Goal: Information Seeking & Learning: Learn about a topic

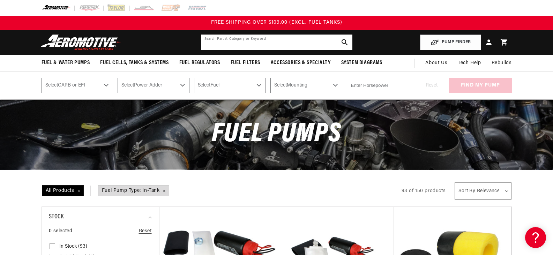
click at [241, 43] on input "text" at bounding box center [277, 42] width 152 height 15
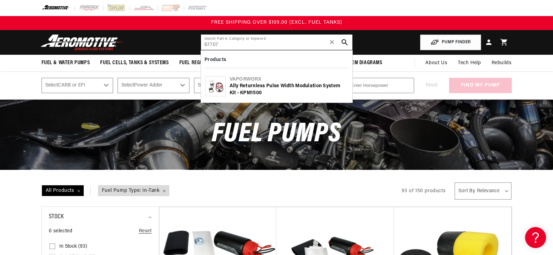
type input "67707"
click at [259, 87] on div "Ally Returnless Pulse Width Modulation System Kit - KPM1500" at bounding box center [289, 90] width 118 height 14
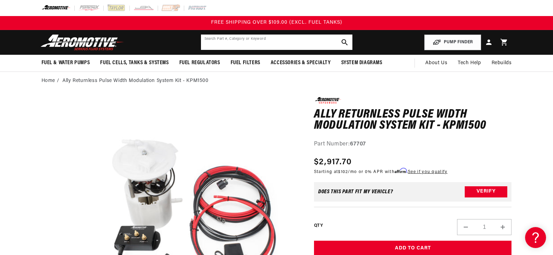
click at [228, 47] on input "text" at bounding box center [277, 42] width 152 height 15
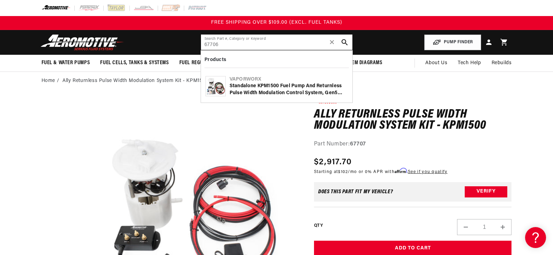
type input "67706"
click at [246, 86] on div "Standalone KPM1500 Fuel Pump and Returnless Pulse Width Modulation Control Syst…" at bounding box center [289, 90] width 118 height 14
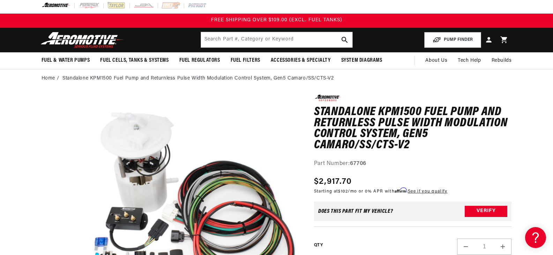
scroll to position [5, 0]
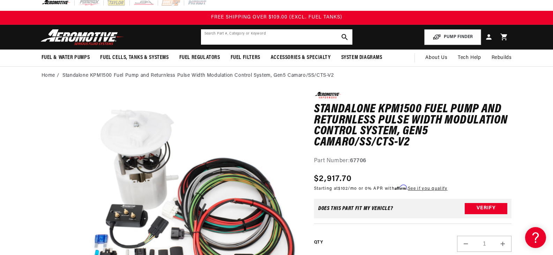
click at [259, 39] on input "text" at bounding box center [277, 36] width 152 height 15
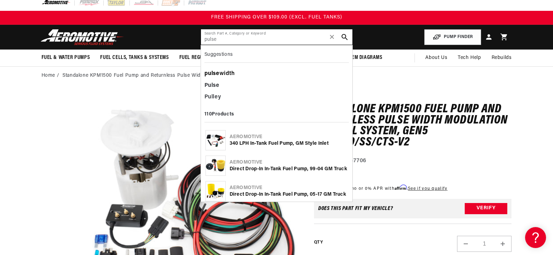
type input "pulse"
click at [221, 73] on div "pulse width" at bounding box center [277, 74] width 145 height 12
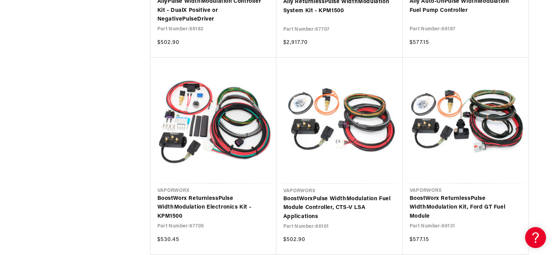
scroll to position [693, 0]
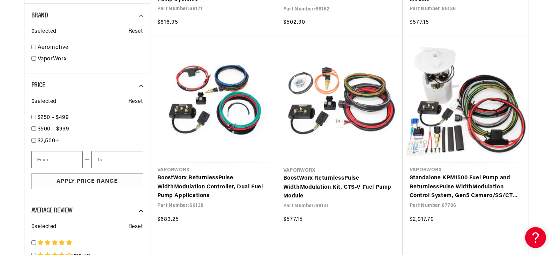
scroll to position [318, 0]
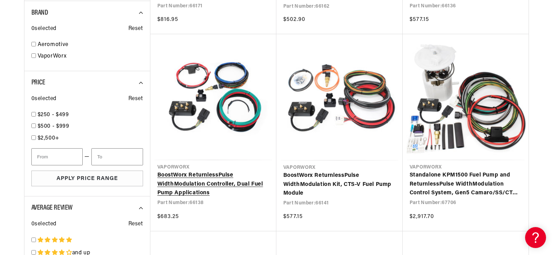
click at [193, 179] on link "BoostWorx Returnless Pulse Width Modulation Controller, Dual Fuel Pump Applicat…" at bounding box center [213, 184] width 112 height 27
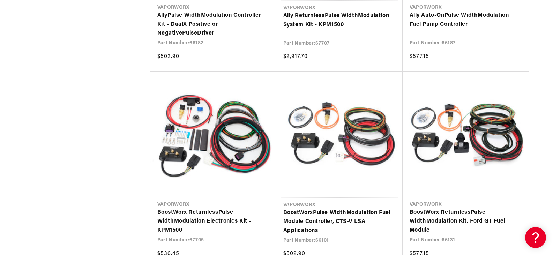
scroll to position [679, 0]
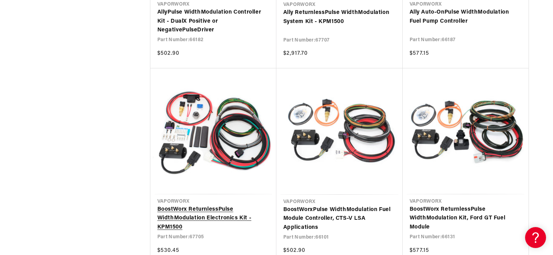
click at [227, 205] on link "BoostWorx Returnless Pulse Width Modulation Electronics Kit - KPM1500" at bounding box center [213, 218] width 112 height 27
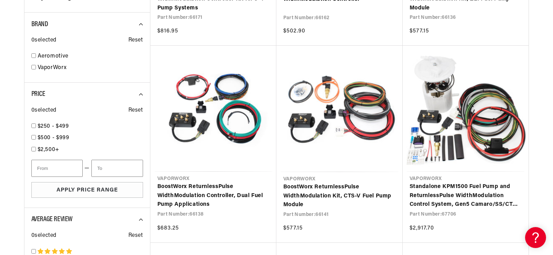
scroll to position [312, 0]
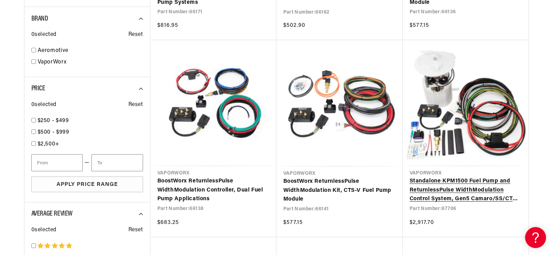
click at [451, 183] on link "Standalone KPM1500 Fuel Pump and Returnless Pulse Width Modulation Control Syst…" at bounding box center [466, 190] width 112 height 27
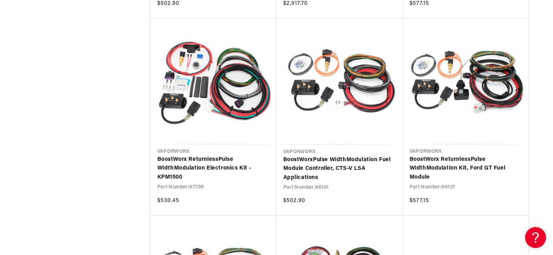
scroll to position [732, 0]
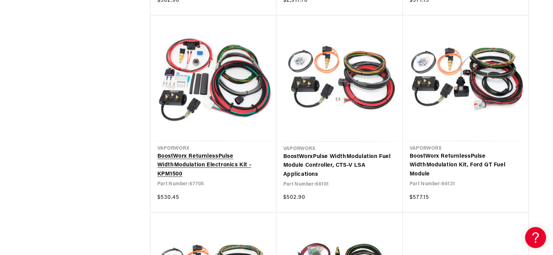
click at [223, 163] on link "BoostWorx Returnless Pulse Width Modulation Electronics Kit - KPM1500" at bounding box center [213, 165] width 112 height 27
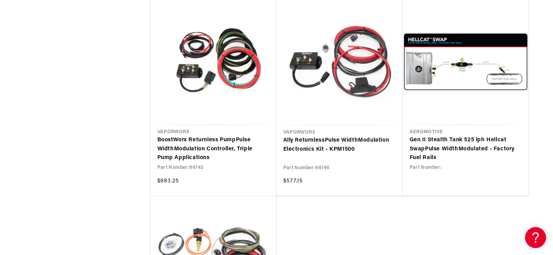
scroll to position [1342, 0]
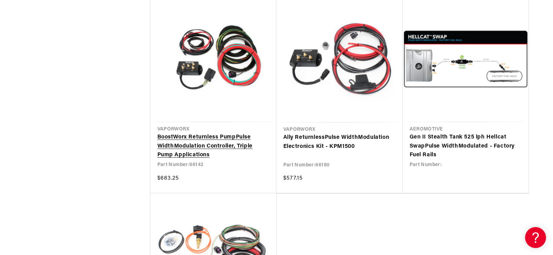
click at [200, 151] on link "BoostWorx Returnless Pump Pulse Width Modulation Controller, Triple Pump Applic…" at bounding box center [213, 146] width 112 height 27
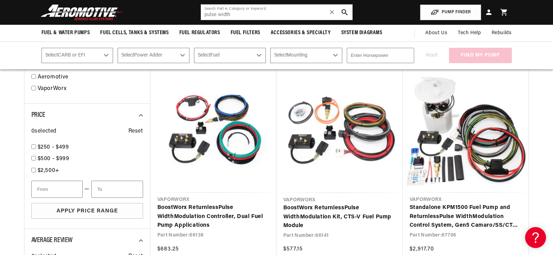
scroll to position [268, 0]
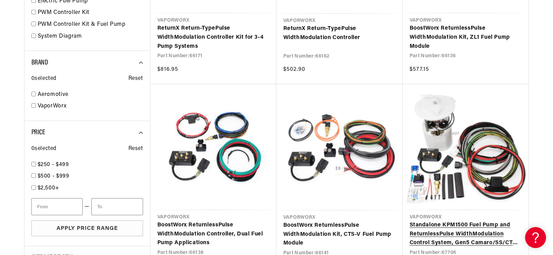
click at [452, 221] on link "Standalone KPM1500 Fuel Pump and Returnless Pulse Width Modulation Control Syst…" at bounding box center [466, 234] width 112 height 27
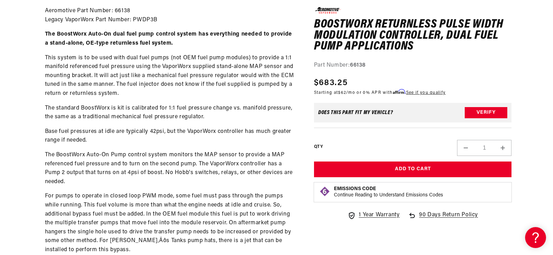
scroll to position [367, 0]
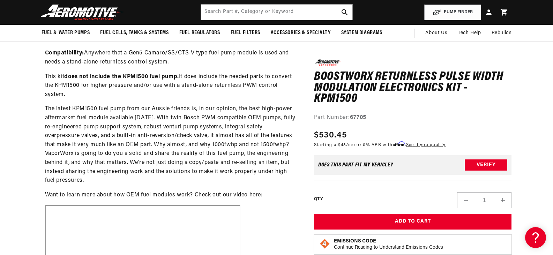
scroll to position [338, 0]
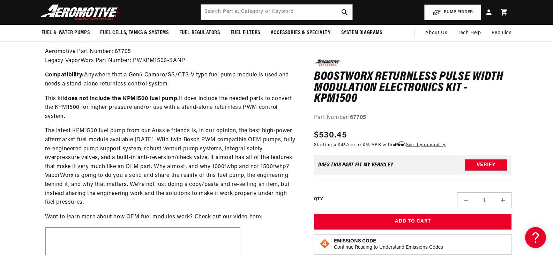
scroll to position [327, 0]
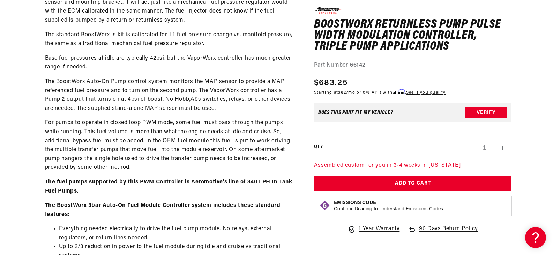
scroll to position [440, 0]
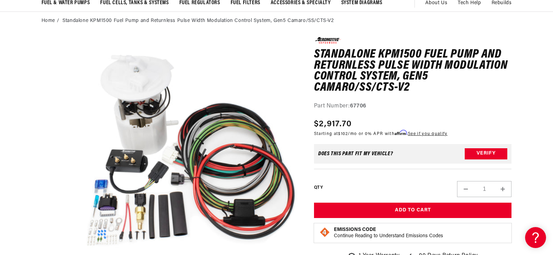
scroll to position [65, 0]
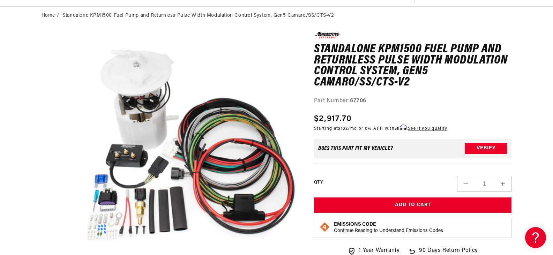
drag, startPoint x: 557, startPoint y: 46, endPoint x: 541, endPoint y: 25, distance: 25.8
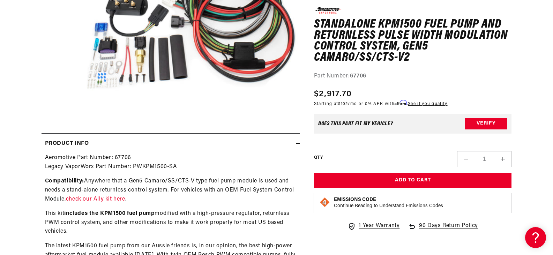
scroll to position [220, 0]
